Goal: Task Accomplishment & Management: Use online tool/utility

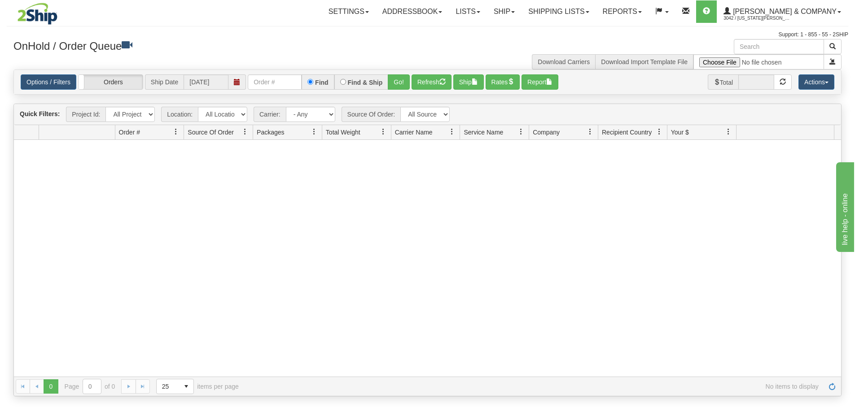
click at [286, 80] on input "text" at bounding box center [275, 81] width 54 height 15
type input "OYATPT-903091"
click at [402, 89] on button "Go!" at bounding box center [399, 81] width 22 height 15
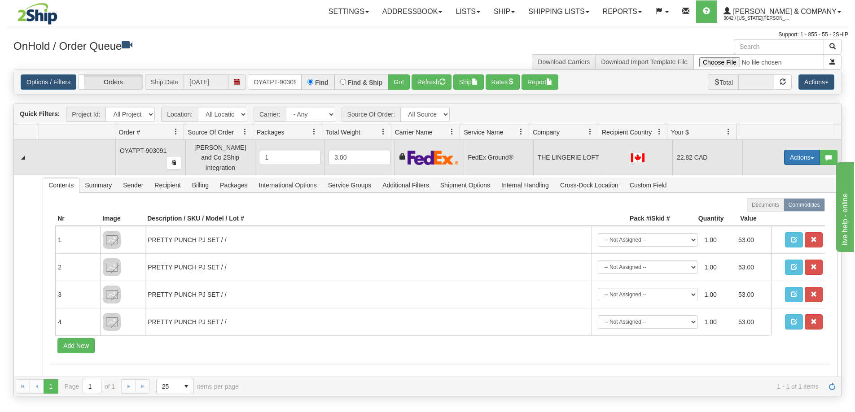
click at [796, 152] on button "Actions" at bounding box center [802, 157] width 36 height 15
click at [756, 209] on span "Ship" at bounding box center [765, 209] width 19 height 7
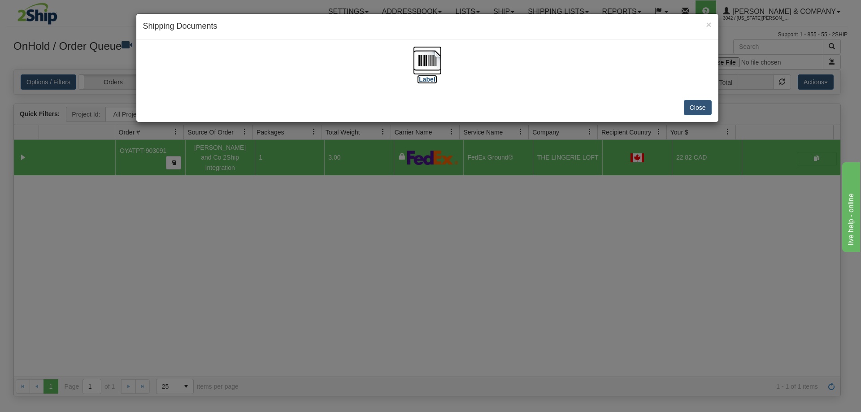
click at [433, 65] on img at bounding box center [427, 60] width 29 height 29
click at [431, 173] on div "× Shipping Documents [Label] Close" at bounding box center [430, 206] width 861 height 412
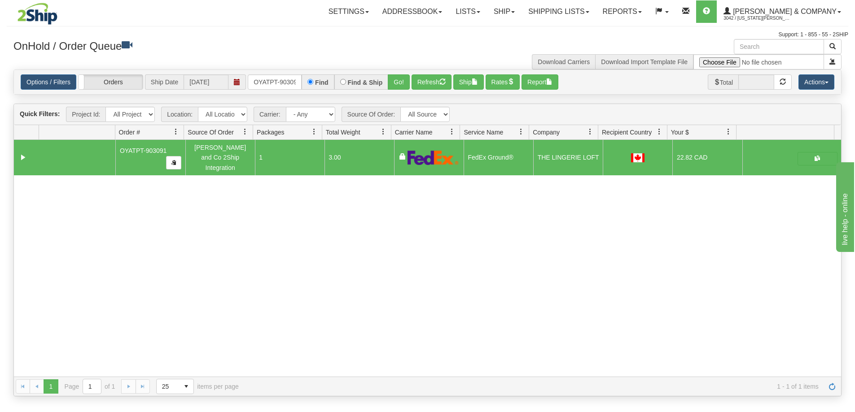
click at [434, 91] on div "Options / Filters Group Shipments Orders Ship Date [DATE] OYATPT-903091 Find Fi…" at bounding box center [427, 82] width 827 height 24
click at [433, 87] on button "Refresh" at bounding box center [431, 81] width 40 height 15
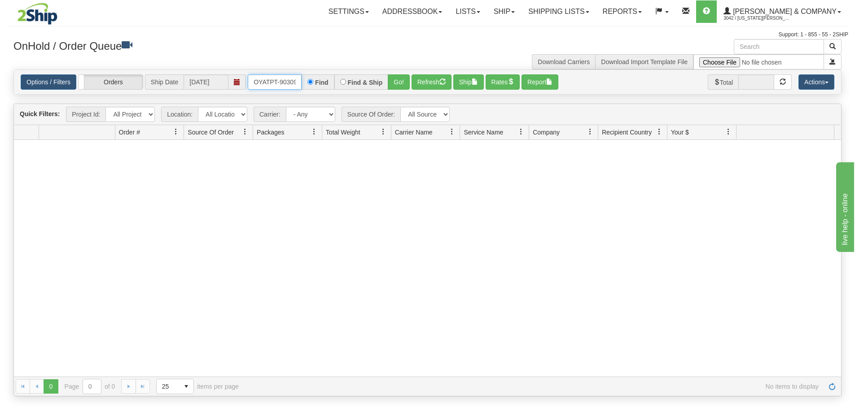
scroll to position [0, 5]
drag, startPoint x: 253, startPoint y: 80, endPoint x: 341, endPoint y: 80, distance: 88.4
click at [341, 80] on div "OYATPT-903091 Find Find & Ship Go!" at bounding box center [329, 81] width 162 height 15
type input "OYATPT-903092"
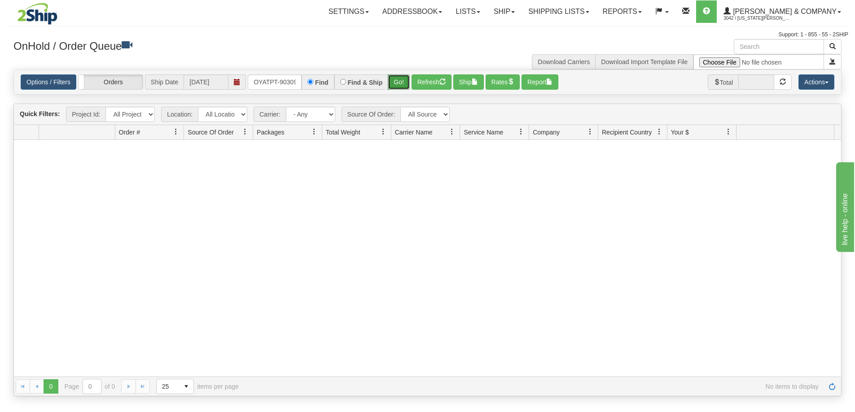
click at [395, 79] on button "Go!" at bounding box center [399, 81] width 22 height 15
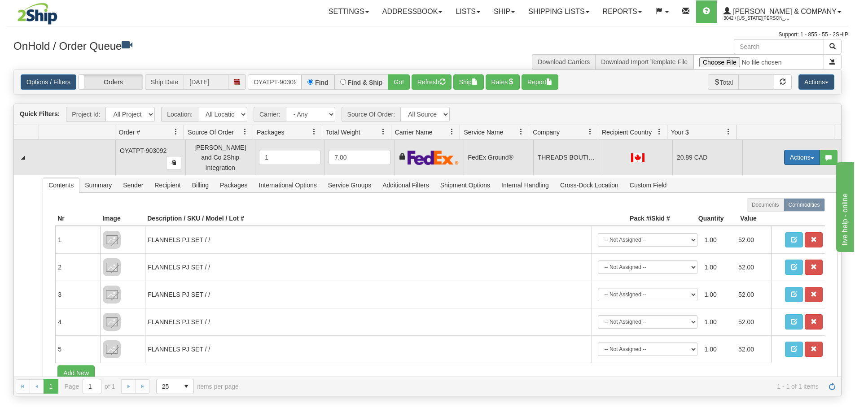
click at [800, 152] on button "Actions" at bounding box center [802, 157] width 36 height 15
click at [767, 207] on link "Ship" at bounding box center [783, 210] width 72 height 12
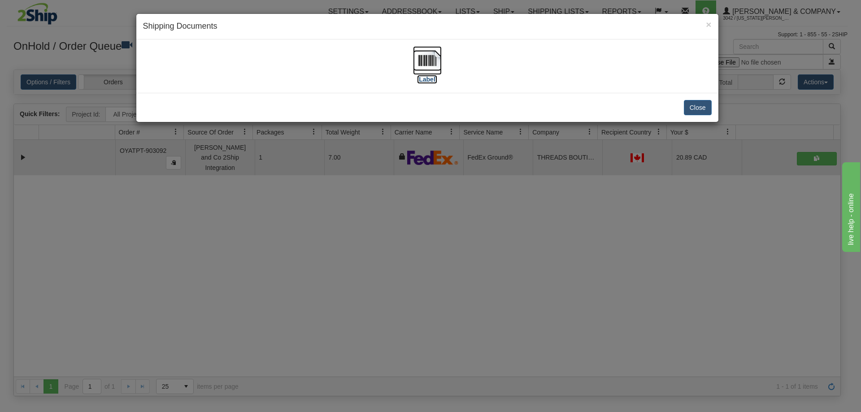
click at [431, 58] on img at bounding box center [427, 60] width 29 height 29
click at [508, 205] on div "× Shipping Documents [Label] Close" at bounding box center [430, 206] width 861 height 412
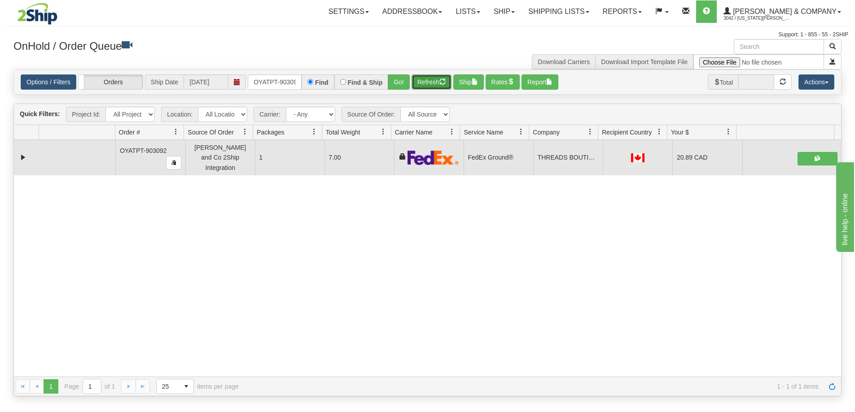
click at [431, 85] on button "Refresh" at bounding box center [431, 81] width 40 height 15
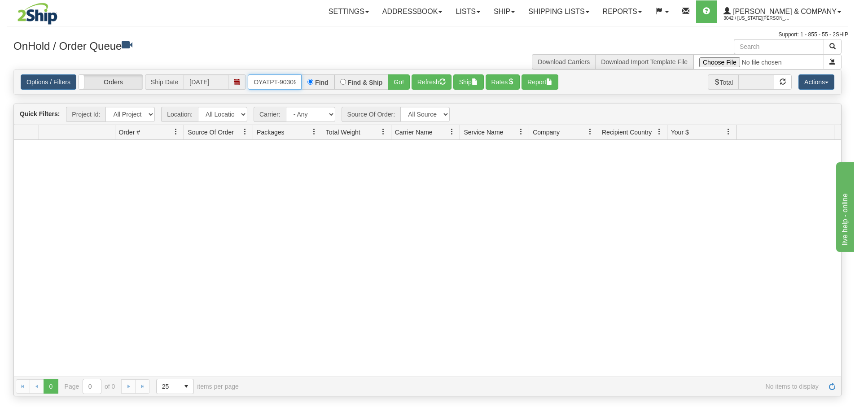
scroll to position [0, 5]
drag, startPoint x: 254, startPoint y: 80, endPoint x: 328, endPoint y: 86, distance: 74.3
click at [328, 86] on div "OYATPT-903092 Find Find & Ship Go!" at bounding box center [329, 81] width 162 height 15
type input "OYATPT-903093"
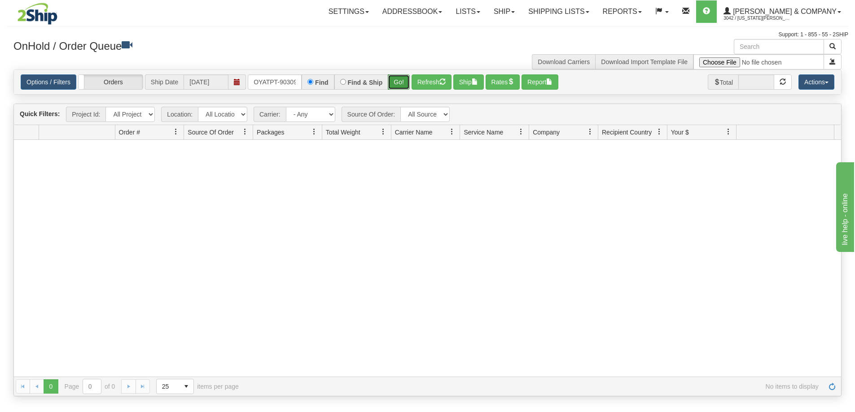
click at [394, 81] on button "Go!" at bounding box center [399, 81] width 22 height 15
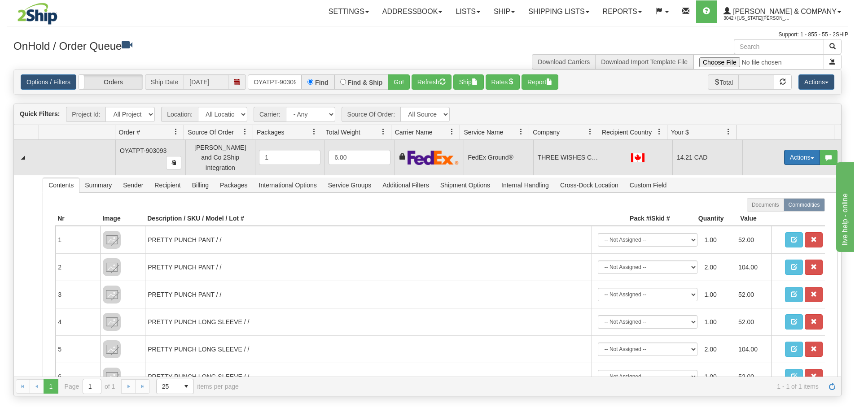
click at [789, 152] on button "Actions" at bounding box center [802, 157] width 36 height 15
click at [759, 206] on span "Ship" at bounding box center [765, 209] width 19 height 7
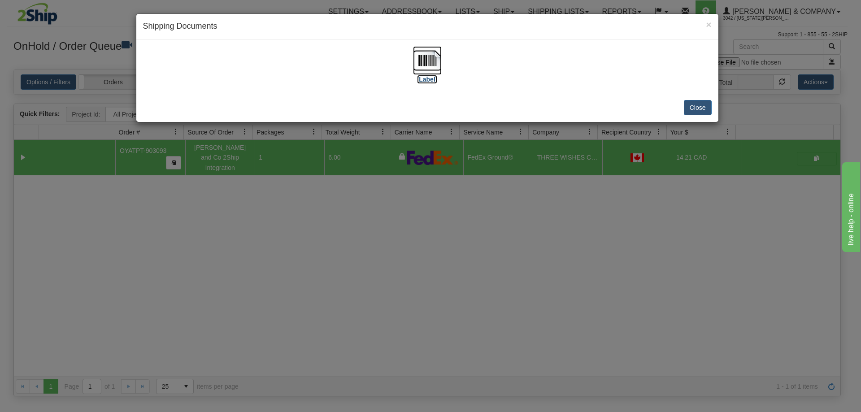
click at [433, 68] on img at bounding box center [427, 60] width 29 height 29
click at [503, 137] on div "× Shipping Documents [Label] Close" at bounding box center [430, 206] width 861 height 412
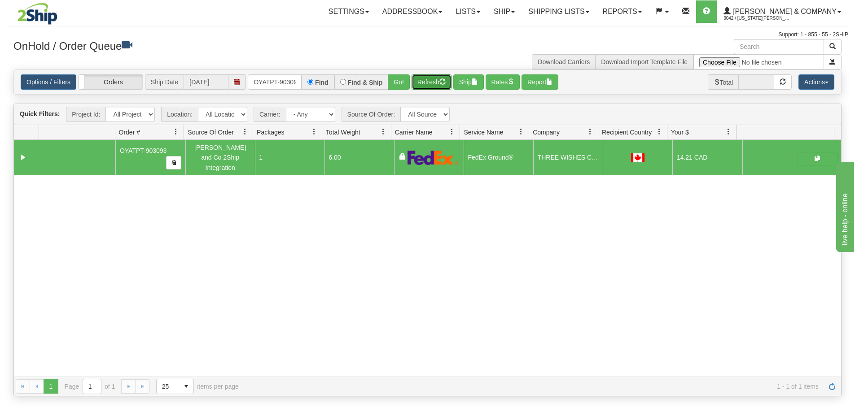
click at [433, 79] on button "Refresh" at bounding box center [431, 81] width 40 height 15
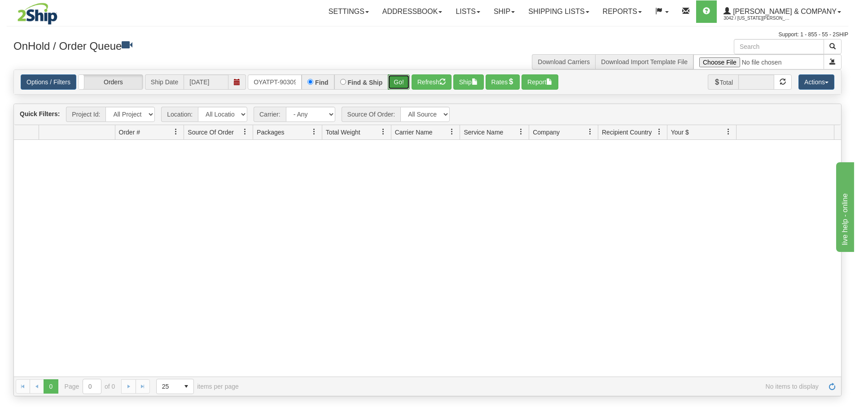
click at [392, 79] on button "Go!" at bounding box center [399, 81] width 22 height 15
drag, startPoint x: 253, startPoint y: 80, endPoint x: 360, endPoint y: 80, distance: 107.2
click at [360, 80] on div "OYATPT-903093 Find Find & Ship Go!" at bounding box center [329, 81] width 162 height 15
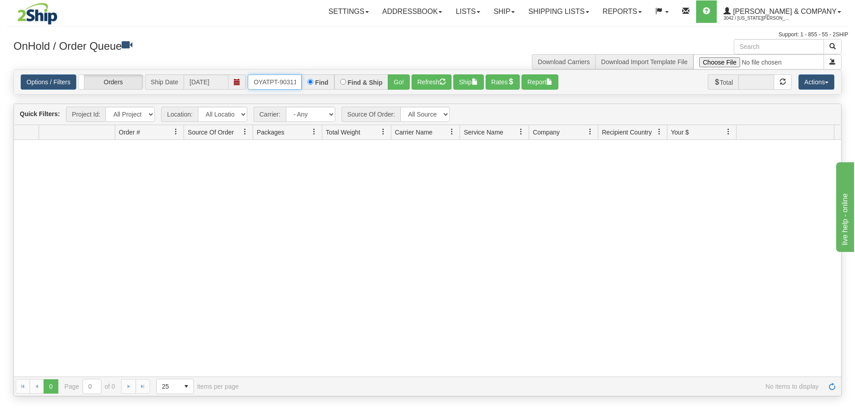
type input "OYATPT-903112"
click at [398, 83] on button "Go!" at bounding box center [399, 81] width 22 height 15
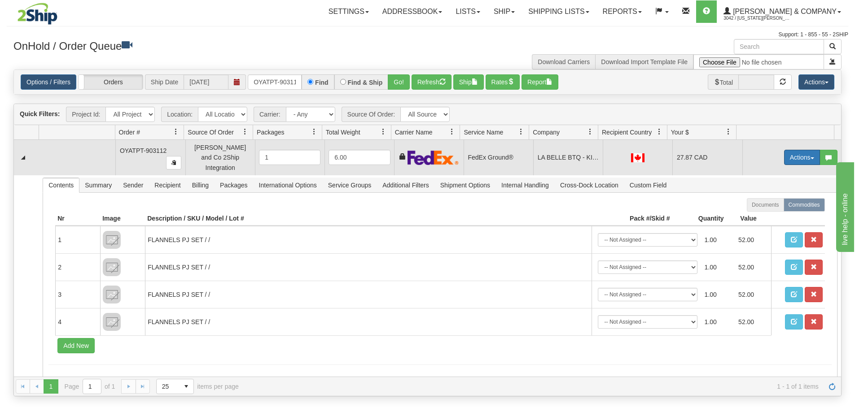
click at [787, 158] on button "Actions" at bounding box center [802, 157] width 36 height 15
click at [761, 207] on span "Ship" at bounding box center [765, 209] width 19 height 7
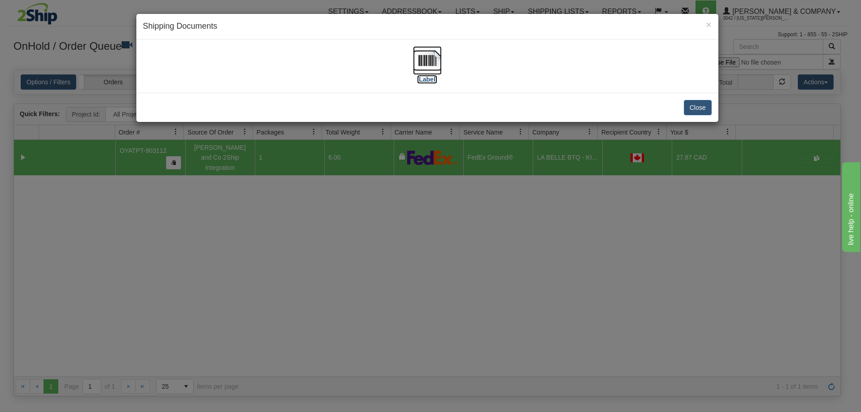
click at [430, 61] on img at bounding box center [427, 60] width 29 height 29
click at [470, 224] on div "× Shipping Documents [Label] Close" at bounding box center [430, 206] width 861 height 412
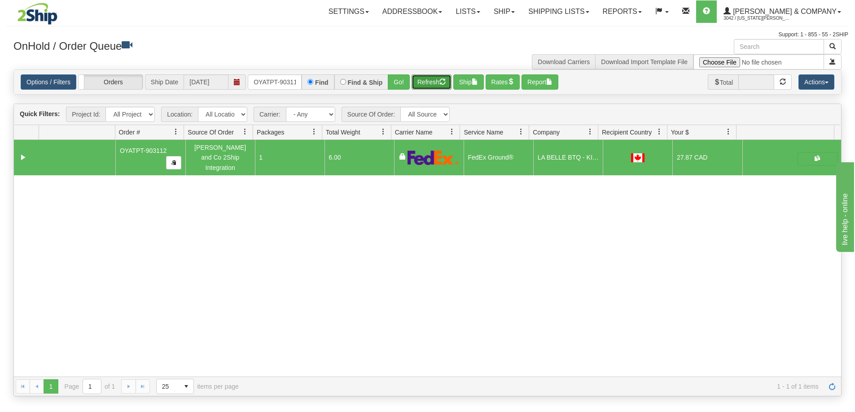
click at [427, 84] on button "Refresh" at bounding box center [431, 81] width 40 height 15
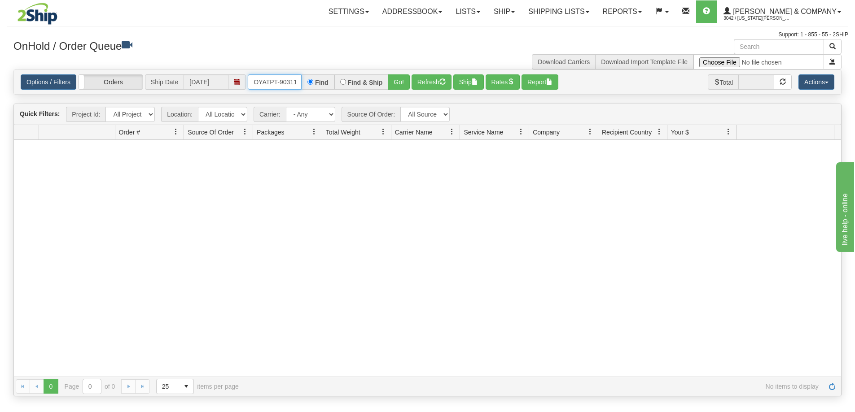
scroll to position [0, 4]
drag, startPoint x: 253, startPoint y: 82, endPoint x: 379, endPoint y: 81, distance: 125.6
click at [379, 81] on div "OYATPT-903112 Find Find & Ship Go!" at bounding box center [329, 81] width 162 height 15
type input "OYATPT-903075"
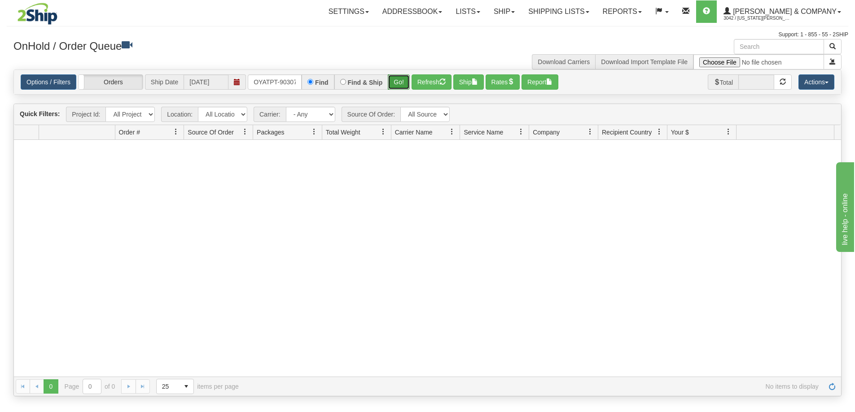
click at [392, 84] on button "Go!" at bounding box center [399, 81] width 22 height 15
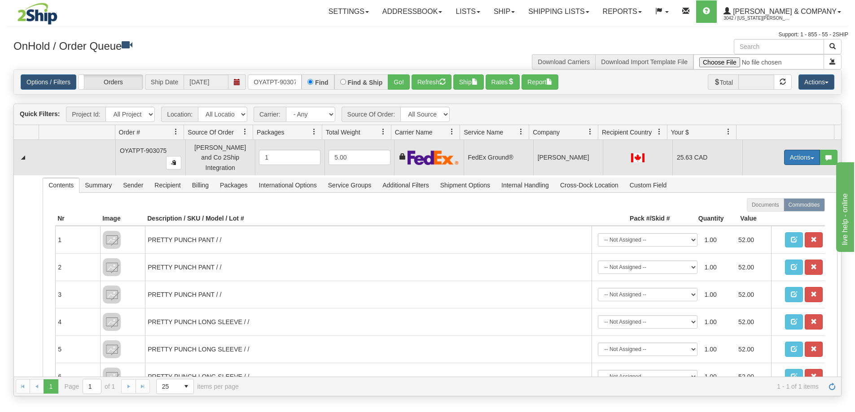
click at [803, 154] on button "Actions" at bounding box center [802, 157] width 36 height 15
click at [768, 206] on link "Ship" at bounding box center [783, 210] width 72 height 12
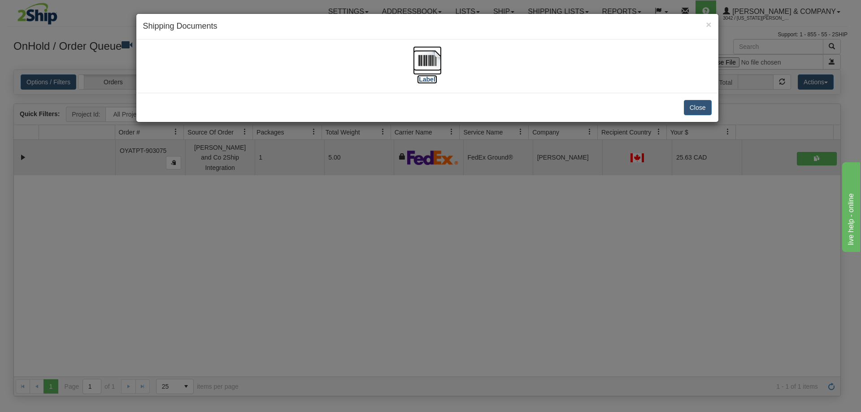
click at [426, 63] on img at bounding box center [427, 60] width 29 height 29
click at [498, 267] on div "× Shipping Documents [Label] Close" at bounding box center [430, 206] width 861 height 412
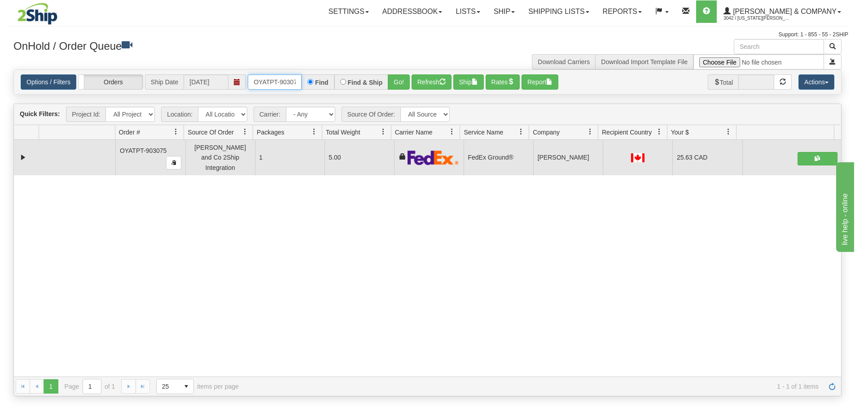
drag, startPoint x: 254, startPoint y: 81, endPoint x: 275, endPoint y: 84, distance: 21.3
click at [275, 84] on input "OYATPT-903075" at bounding box center [275, 81] width 54 height 15
click at [425, 76] on button "Refresh" at bounding box center [431, 81] width 40 height 15
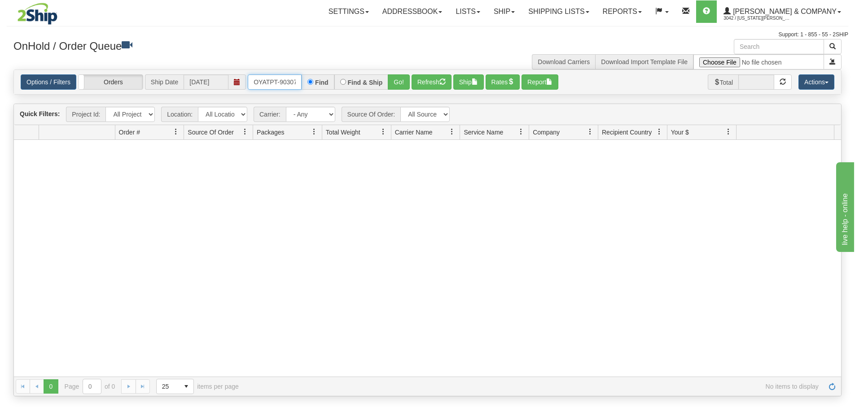
click at [263, 81] on input "OYATPT-903075" at bounding box center [275, 81] width 54 height 15
drag, startPoint x: 253, startPoint y: 81, endPoint x: 302, endPoint y: 81, distance: 49.4
click at [302, 81] on div "OYATPT-903075 Find Find & Ship Go!" at bounding box center [329, 81] width 162 height 15
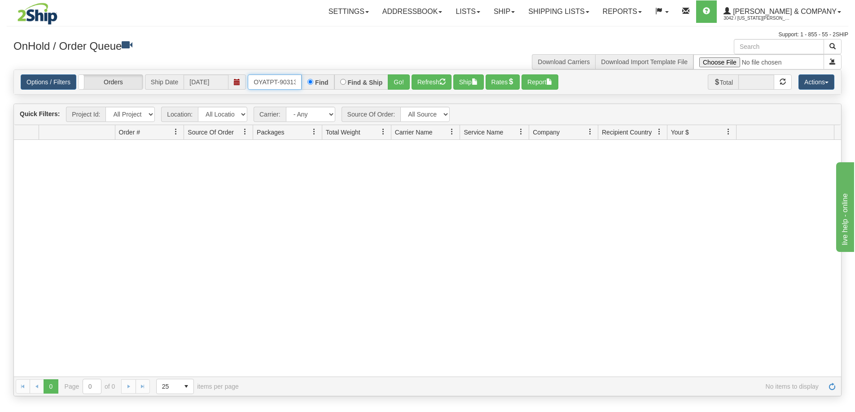
type input "OYATPT-903133"
click at [397, 80] on button "Go!" at bounding box center [399, 81] width 22 height 15
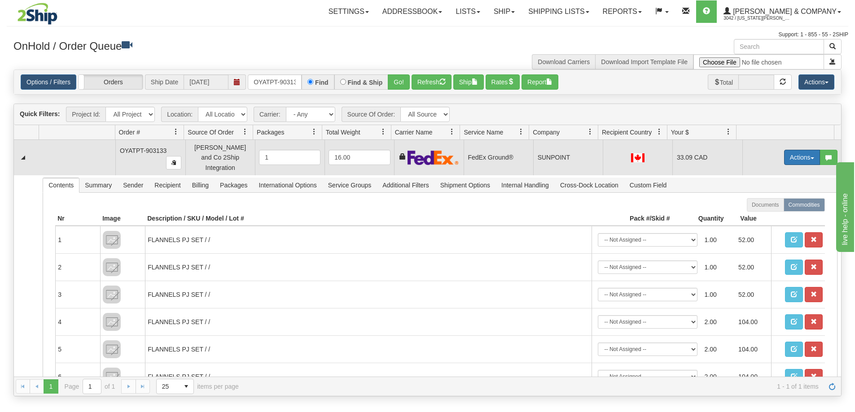
click at [793, 155] on button "Actions" at bounding box center [802, 157] width 36 height 15
click at [766, 206] on span "Ship" at bounding box center [765, 209] width 19 height 7
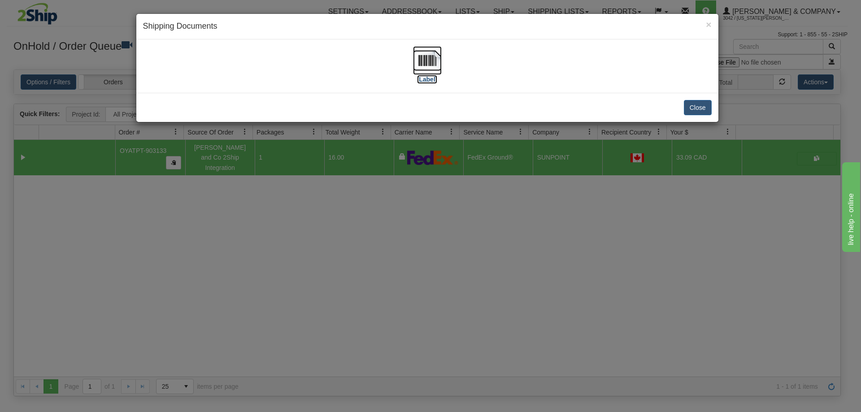
click at [435, 66] on img at bounding box center [427, 60] width 29 height 29
click at [708, 109] on button "Close" at bounding box center [698, 107] width 28 height 15
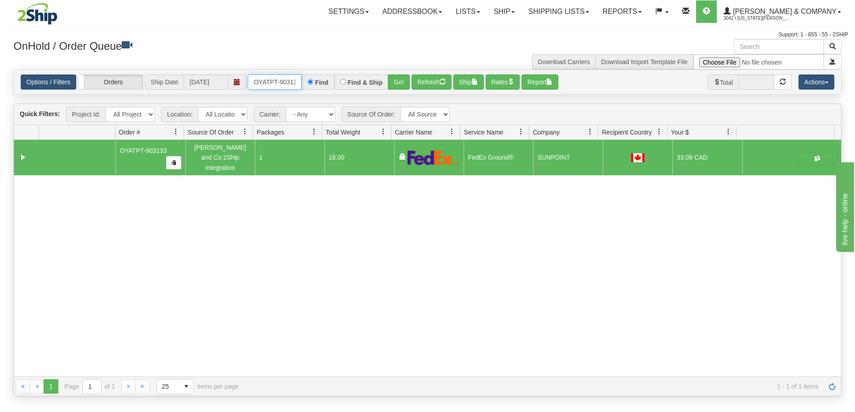
click at [254, 81] on input "OYATPT-903133" at bounding box center [275, 81] width 54 height 15
click at [419, 80] on button "Refresh" at bounding box center [431, 81] width 40 height 15
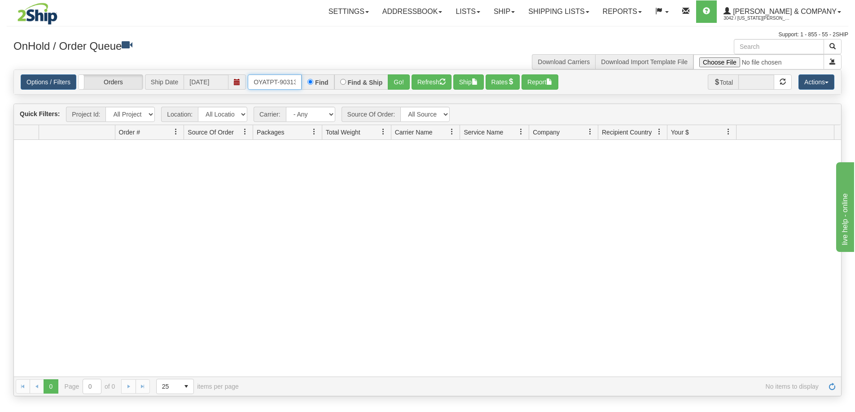
scroll to position [0, 5]
drag, startPoint x: 253, startPoint y: 82, endPoint x: 367, endPoint y: 83, distance: 113.5
click at [367, 83] on div "OYATPT-903133 Find Find & Ship Go!" at bounding box center [329, 81] width 162 height 15
type input "OYATPT-903059"
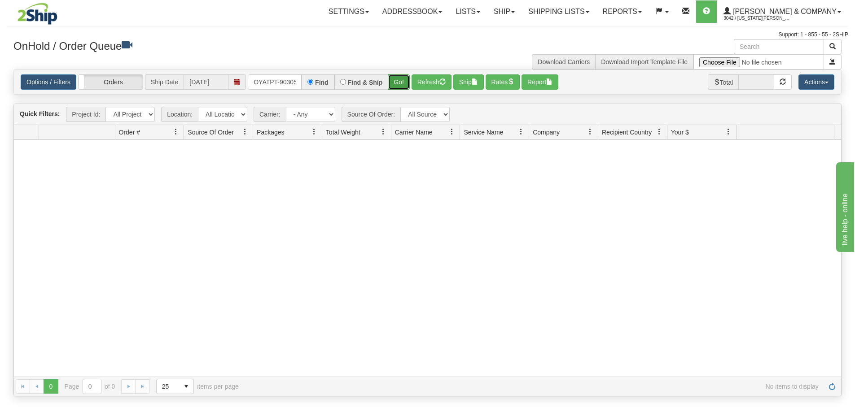
click at [399, 85] on button "Go!" at bounding box center [399, 81] width 22 height 15
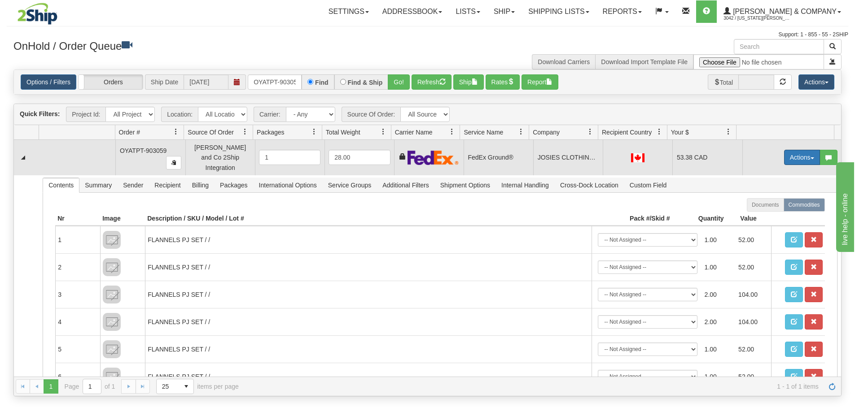
click at [793, 155] on button "Actions" at bounding box center [802, 157] width 36 height 15
click at [764, 206] on span "Ship" at bounding box center [765, 209] width 19 height 7
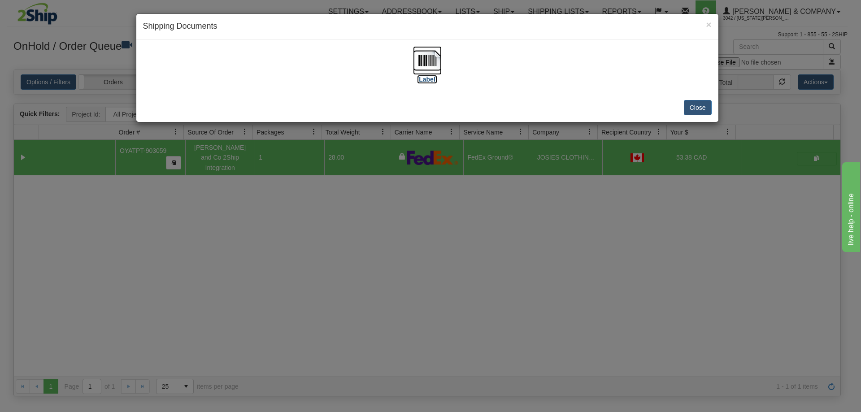
click at [424, 64] on img at bounding box center [427, 60] width 29 height 29
click at [433, 225] on div "× Shipping Documents [Label] Close" at bounding box center [430, 206] width 861 height 412
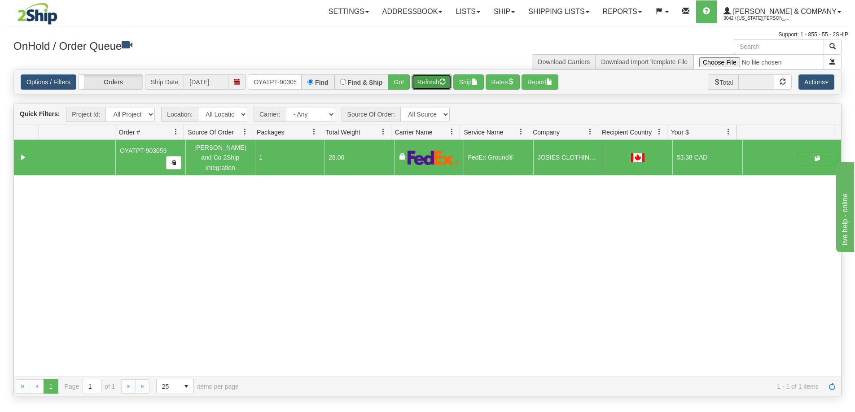
click at [433, 86] on button "Refresh" at bounding box center [431, 81] width 40 height 15
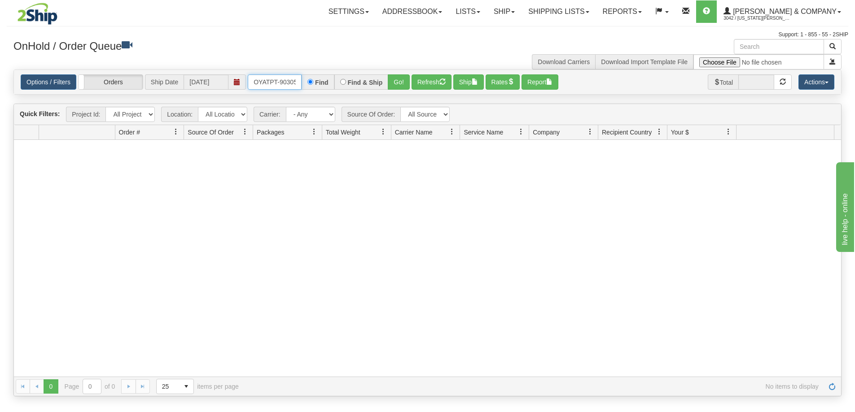
scroll to position [0, 5]
drag, startPoint x: 251, startPoint y: 81, endPoint x: 443, endPoint y: 92, distance: 192.8
click at [443, 92] on div "Options / Filters Group Shipments Orders Ship Date [DATE] OYATPT-903059 Find Fi…" at bounding box center [427, 82] width 827 height 24
type input "OYATPT-903064"
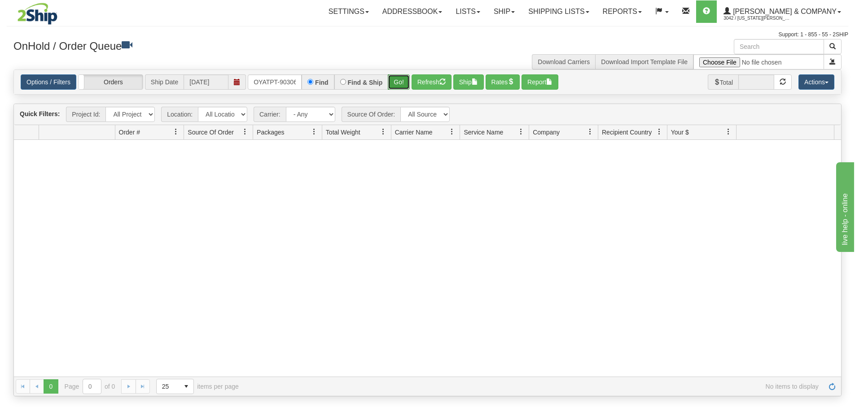
click at [389, 79] on button "Go!" at bounding box center [399, 81] width 22 height 15
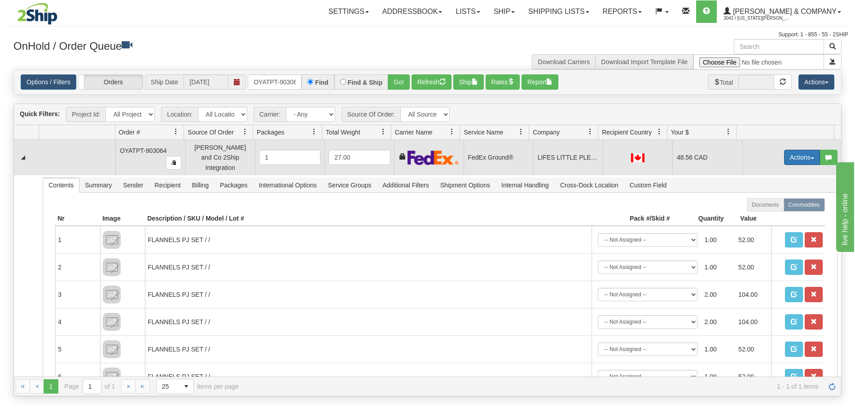
click at [799, 158] on button "Actions" at bounding box center [802, 157] width 36 height 15
click at [774, 205] on link "Ship" at bounding box center [783, 210] width 72 height 12
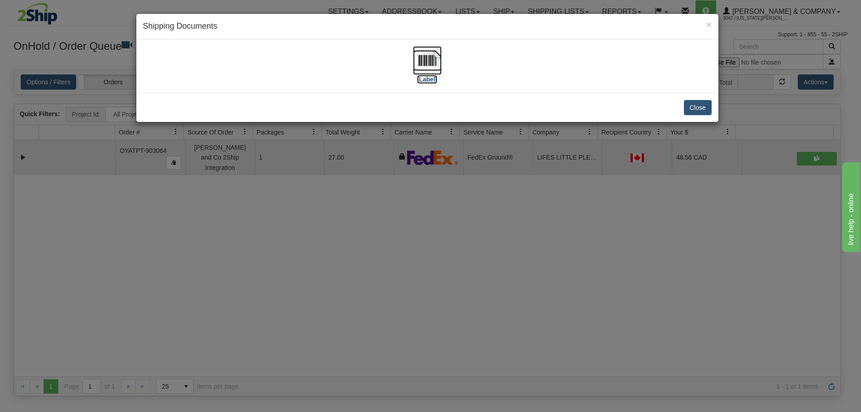
click at [423, 62] on img at bounding box center [427, 60] width 29 height 29
click at [702, 105] on button "Close" at bounding box center [698, 107] width 28 height 15
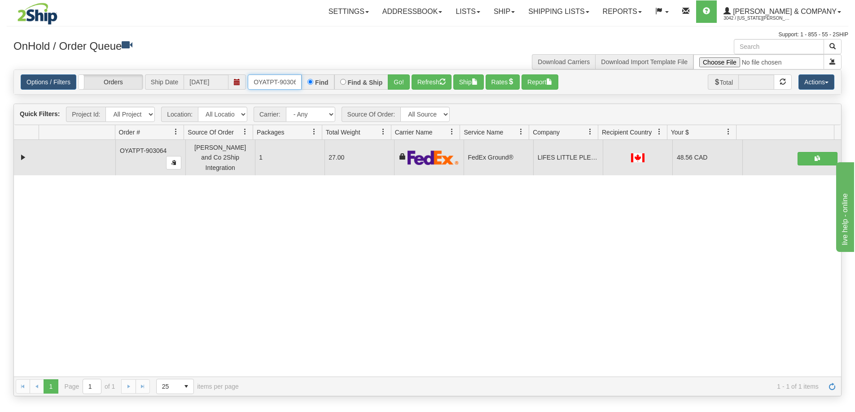
scroll to position [0, 5]
drag, startPoint x: 254, startPoint y: 80, endPoint x: 355, endPoint y: 87, distance: 101.6
click at [355, 87] on div "OYATPT-903064 Find Find & Ship Go!" at bounding box center [329, 81] width 162 height 15
click at [423, 81] on button "Refresh" at bounding box center [431, 81] width 40 height 15
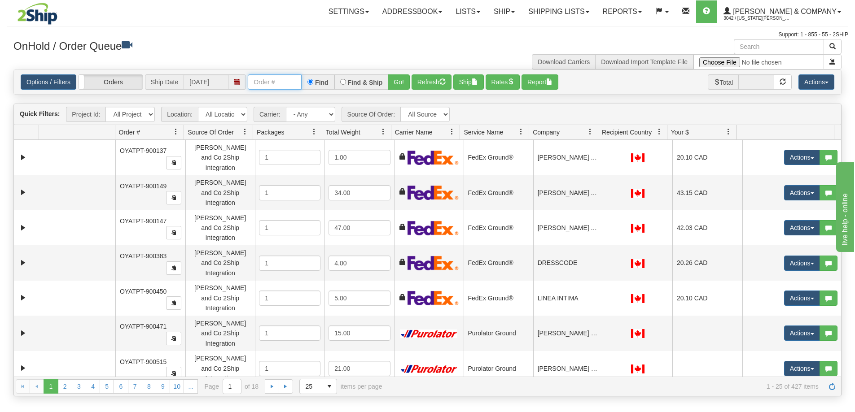
click at [282, 83] on input "text" at bounding box center [275, 81] width 54 height 15
type input "OYATPT-903079"
click at [398, 82] on button "Go!" at bounding box center [399, 81] width 22 height 15
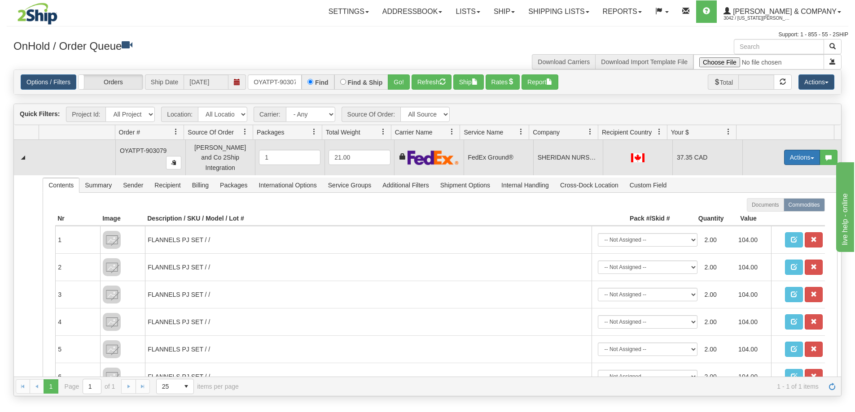
click at [791, 156] on button "Actions" at bounding box center [802, 157] width 36 height 15
click at [769, 208] on link "Ship" at bounding box center [783, 210] width 72 height 12
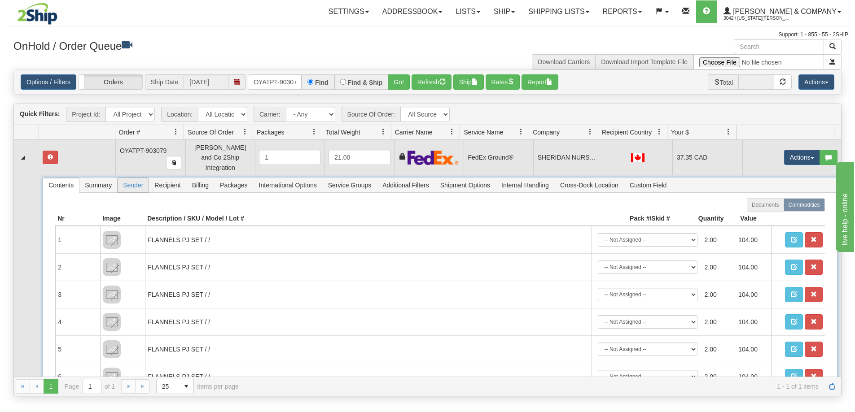
click at [165, 180] on span "Recipient" at bounding box center [167, 185] width 37 height 14
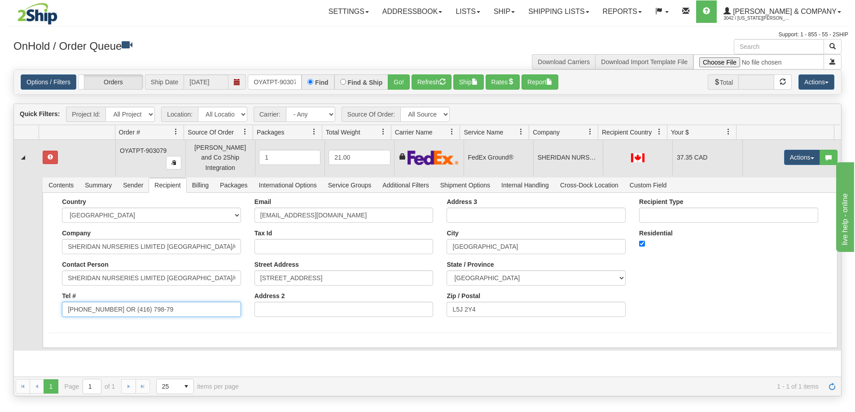
drag, startPoint x: 179, startPoint y: 307, endPoint x: 111, endPoint y: 303, distance: 68.3
click at [111, 303] on input "[PHONE_NUMBER] OR (416) 798-79" at bounding box center [151, 309] width 179 height 15
type input "[PHONE_NUMBER]"
click at [0, 0] on button "Save" at bounding box center [0, 0] width 0 height 0
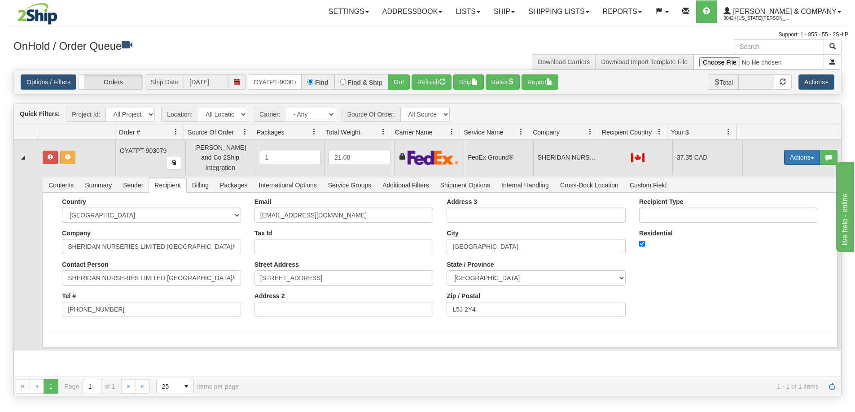
click at [801, 154] on button "Actions" at bounding box center [802, 157] width 36 height 15
click at [774, 207] on link "Ship" at bounding box center [783, 210] width 72 height 12
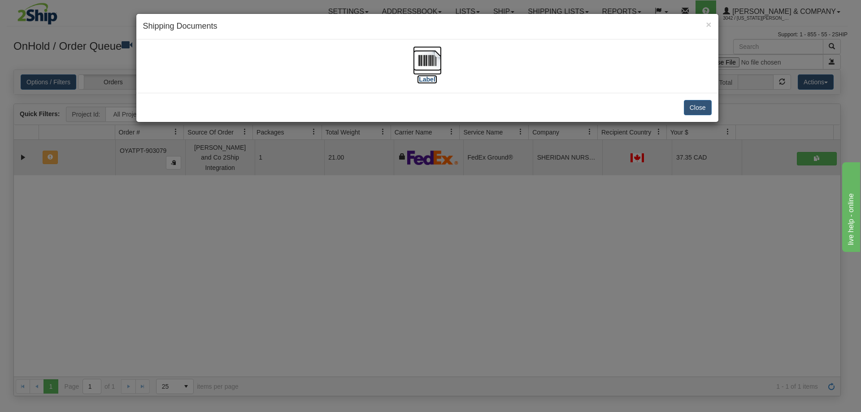
click at [426, 60] on img at bounding box center [427, 60] width 29 height 29
click at [477, 247] on div "× Shipping Documents [Label] Close" at bounding box center [430, 206] width 861 height 412
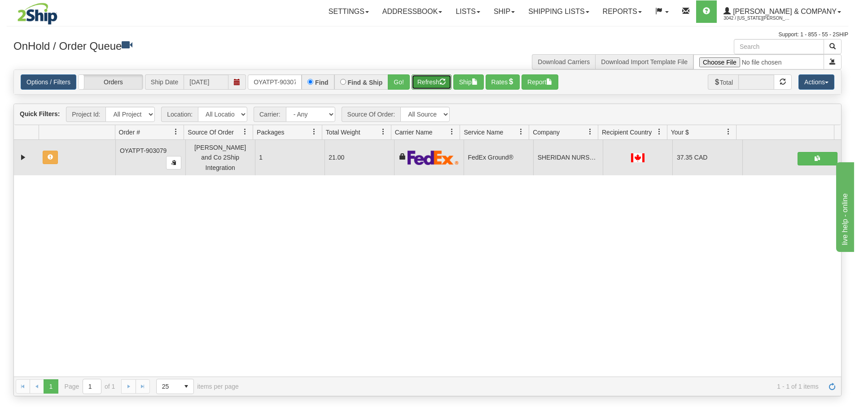
click at [425, 85] on button "Refresh" at bounding box center [431, 81] width 40 height 15
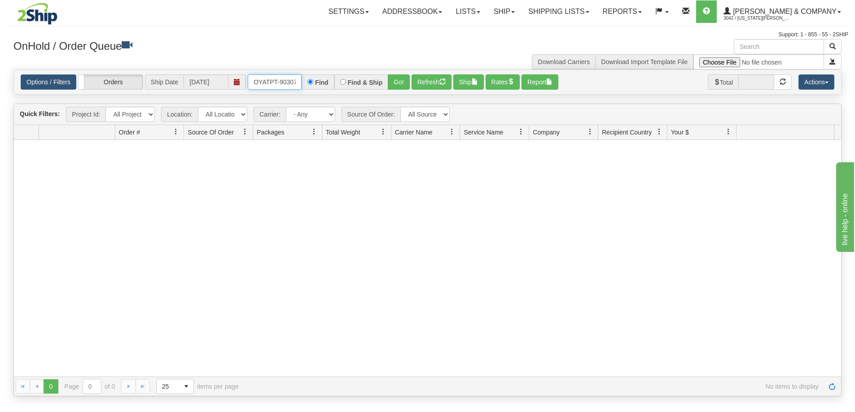
scroll to position [0, 5]
drag, startPoint x: 253, startPoint y: 81, endPoint x: 358, endPoint y: 76, distance: 105.6
click at [358, 76] on div "OYATPT-903079 Find Find & Ship Go!" at bounding box center [329, 81] width 162 height 15
type input "OYATPT-903119"
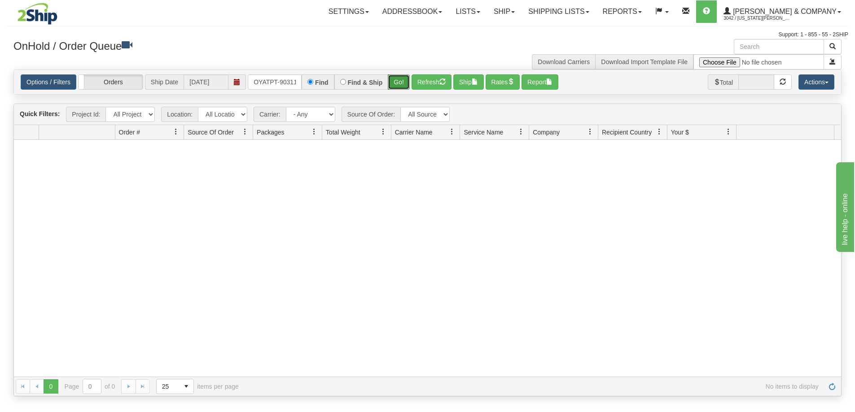
click at [396, 86] on button "Go!" at bounding box center [399, 81] width 22 height 15
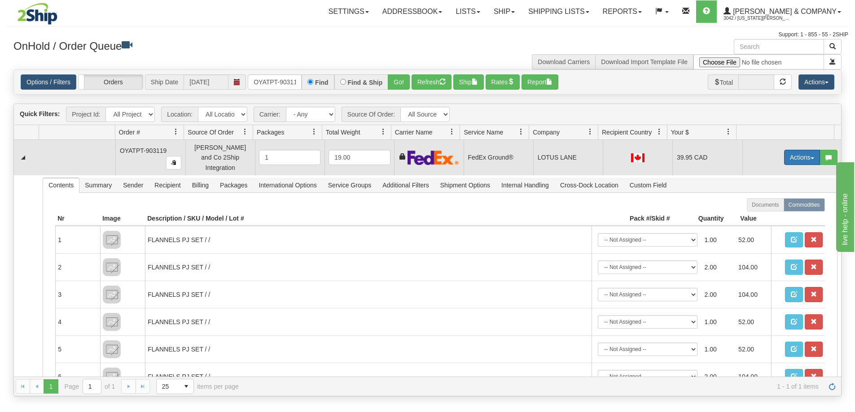
click at [792, 156] on button "Actions" at bounding box center [802, 157] width 36 height 15
click at [766, 208] on span "Ship" at bounding box center [765, 209] width 19 height 7
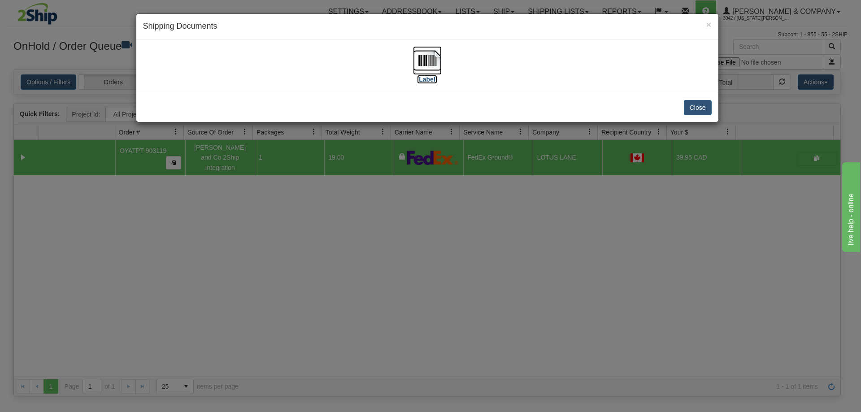
click at [432, 61] on img at bounding box center [427, 60] width 29 height 29
drag, startPoint x: 695, startPoint y: 111, endPoint x: 622, endPoint y: 110, distance: 73.1
click at [695, 111] on button "Close" at bounding box center [698, 107] width 28 height 15
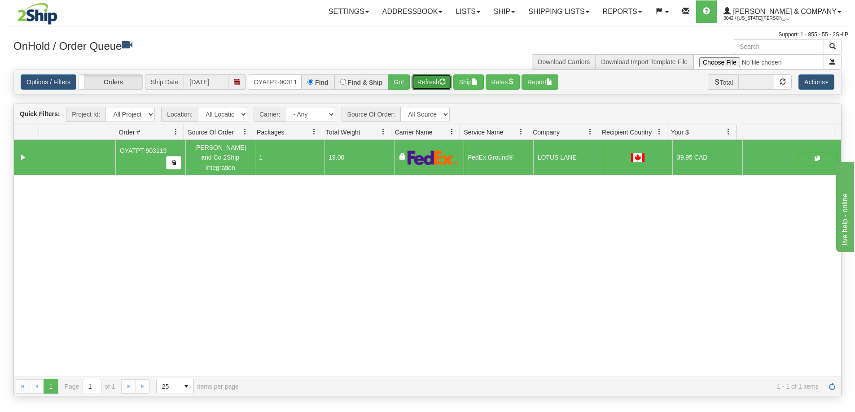
click at [431, 83] on button "Refresh" at bounding box center [431, 81] width 40 height 15
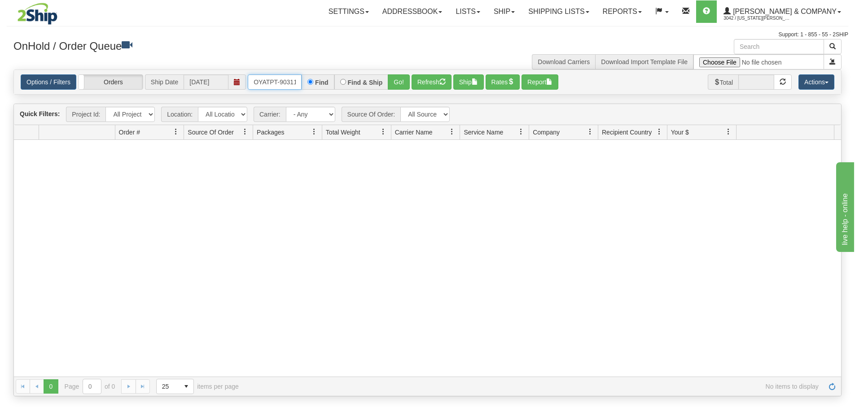
scroll to position [0, 4]
drag, startPoint x: 253, startPoint y: 82, endPoint x: 313, endPoint y: 86, distance: 60.2
click at [313, 86] on div "OYATPT-903119 Find Find & Ship Go!" at bounding box center [329, 81] width 162 height 15
